Goal: Navigation & Orientation: Find specific page/section

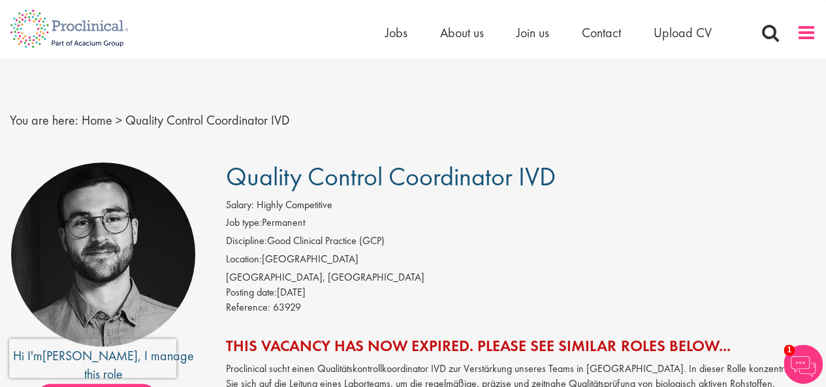
click at [804, 31] on span at bounding box center [806, 33] width 20 height 20
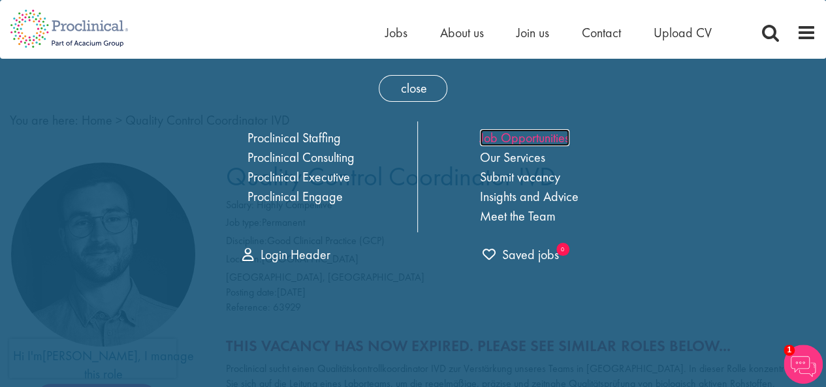
click at [554, 138] on link "Job Opportunities" at bounding box center [524, 137] width 89 height 17
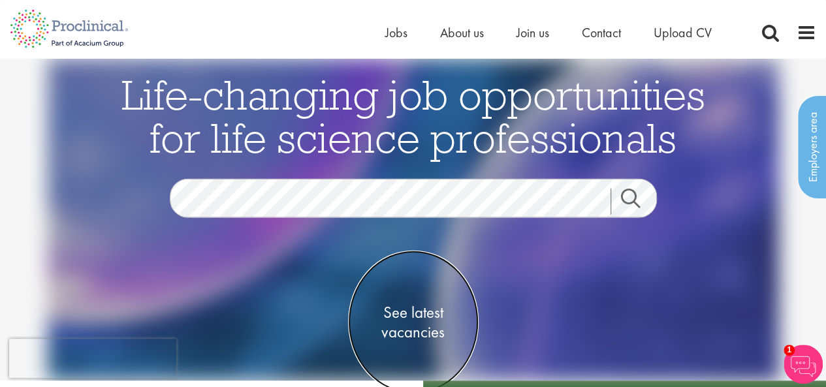
click at [436, 332] on span "See latest vacancies" at bounding box center [413, 322] width 131 height 39
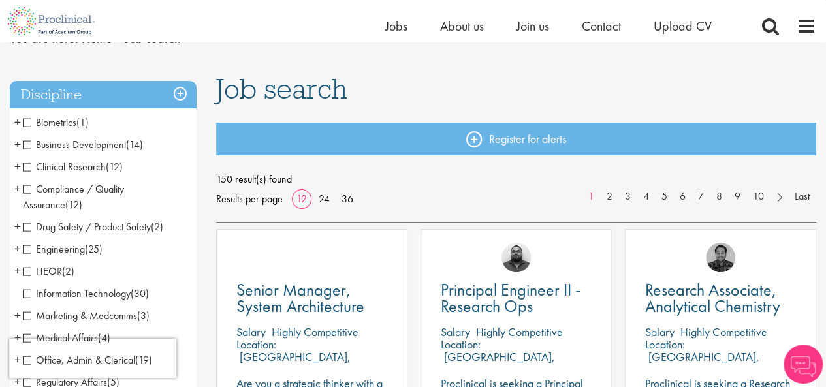
scroll to position [131, 0]
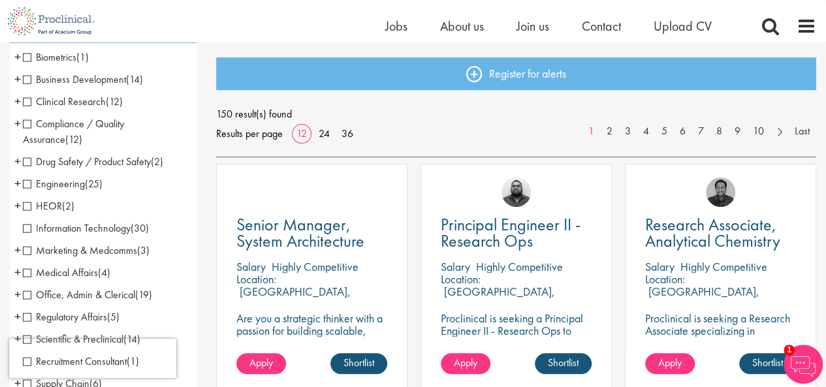
click at [26, 123] on span "Compliance / Quality Assurance" at bounding box center [73, 131] width 101 height 29
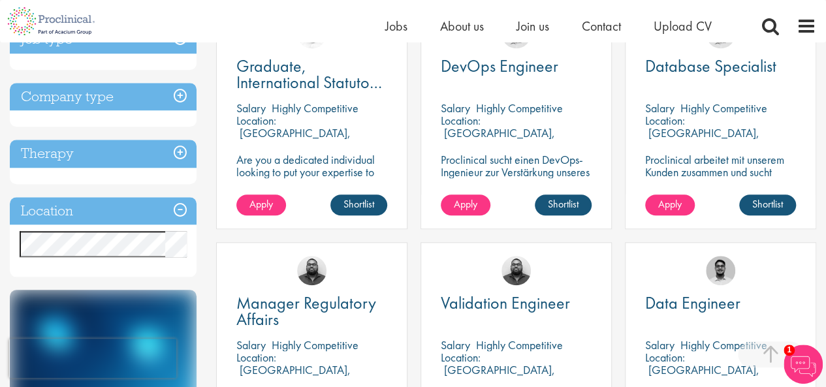
scroll to position [539, 0]
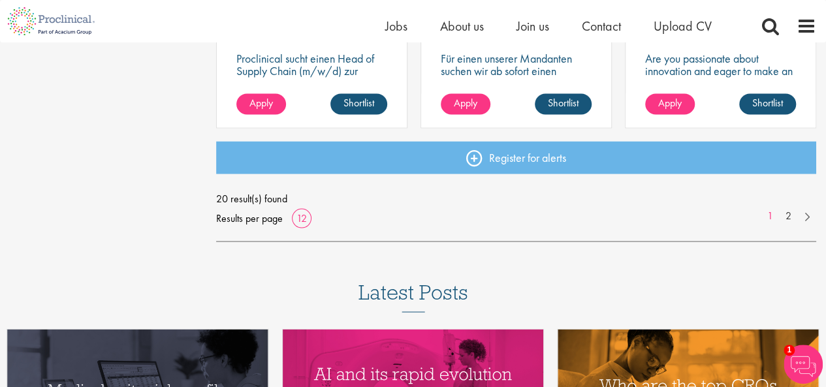
scroll to position [1110, 0]
